Goal: Information Seeking & Learning: Learn about a topic

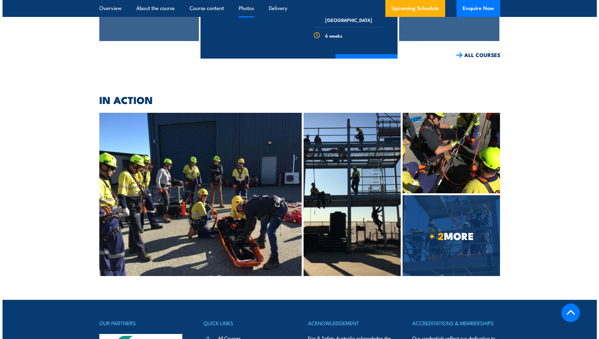
scroll to position [1379, 0]
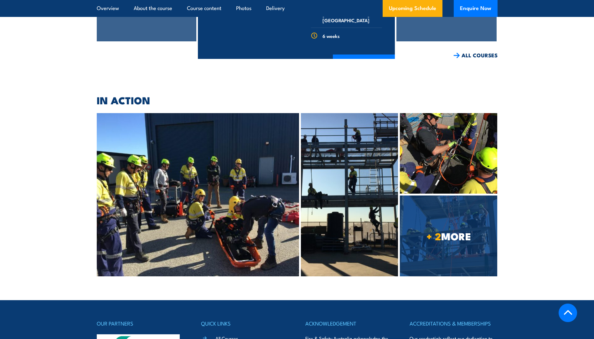
click at [347, 169] on img at bounding box center [349, 194] width 97 height 163
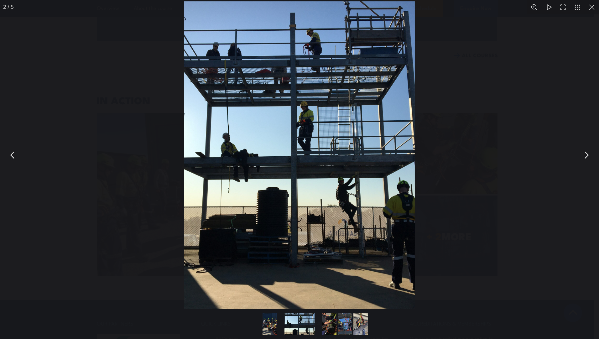
click at [587, 156] on button "You can close this modal content with the ESC key" at bounding box center [586, 155] width 16 height 16
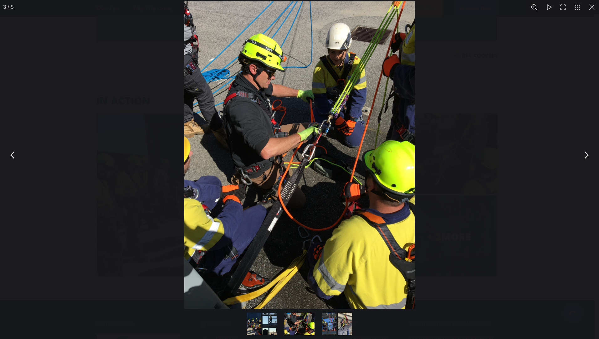
click at [587, 156] on button "You can close this modal content with the ESC key" at bounding box center [586, 155] width 16 height 16
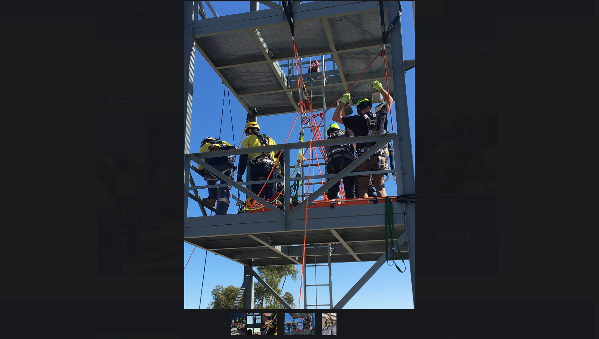
click at [587, 156] on button "You can close this modal content with the ESC key" at bounding box center [586, 155] width 16 height 16
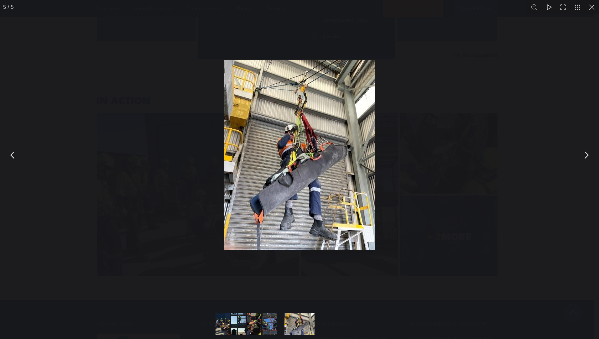
click at [586, 153] on button "You can close this modal content with the ESC key" at bounding box center [586, 155] width 16 height 16
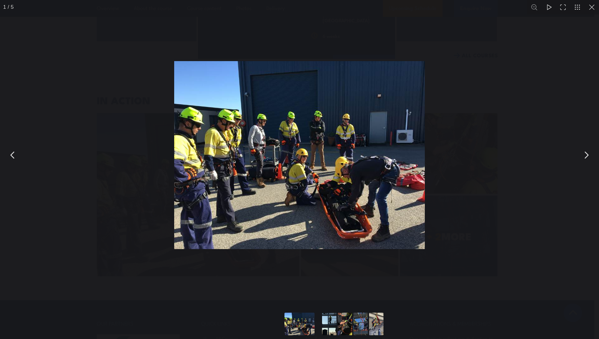
click at [586, 153] on button "You can close this modal content with the ESC key" at bounding box center [586, 155] width 16 height 16
